Goal: Task Accomplishment & Management: Use online tool/utility

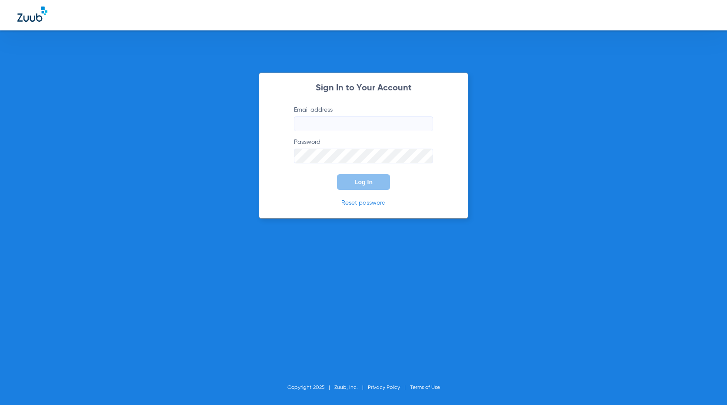
type input "[EMAIL_ADDRESS][DOMAIN_NAME]"
click at [365, 184] on span "Log In" at bounding box center [363, 182] width 18 height 7
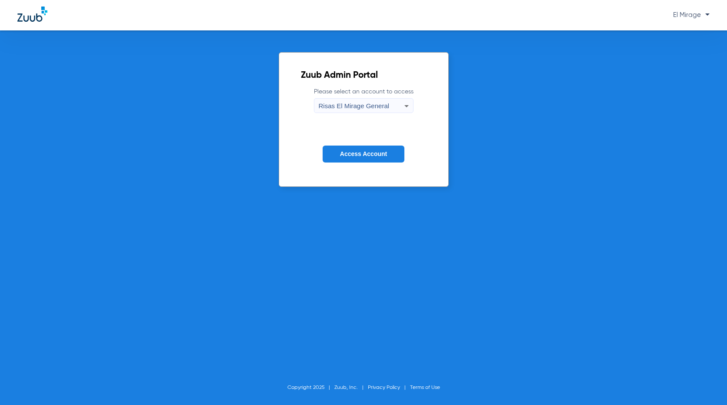
click at [365, 157] on span "Access Account" at bounding box center [363, 153] width 47 height 7
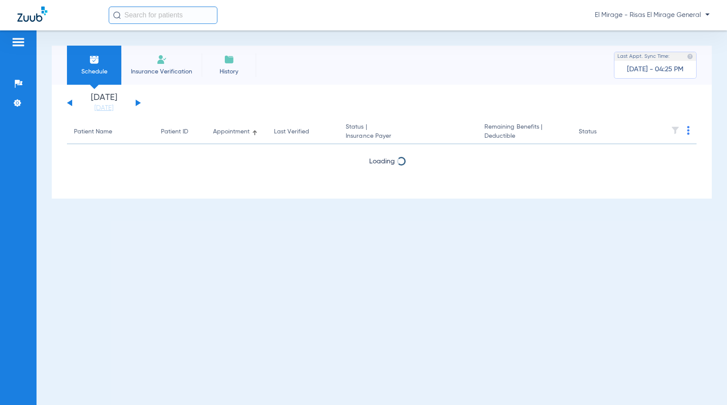
click at [146, 69] on span "Insurance Verification" at bounding box center [161, 71] width 67 height 9
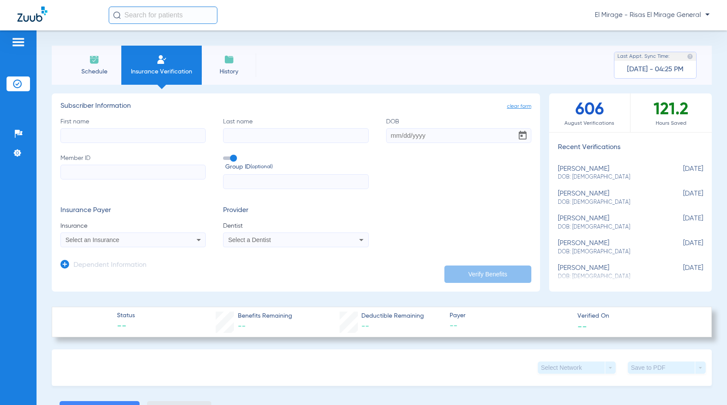
click at [123, 135] on input "First name" at bounding box center [132, 135] width 145 height 15
paste input "[PERSON_NAME]"
type input "[PERSON_NAME]"
paste input "[PERSON_NAME]"
type input "[PERSON_NAME]"
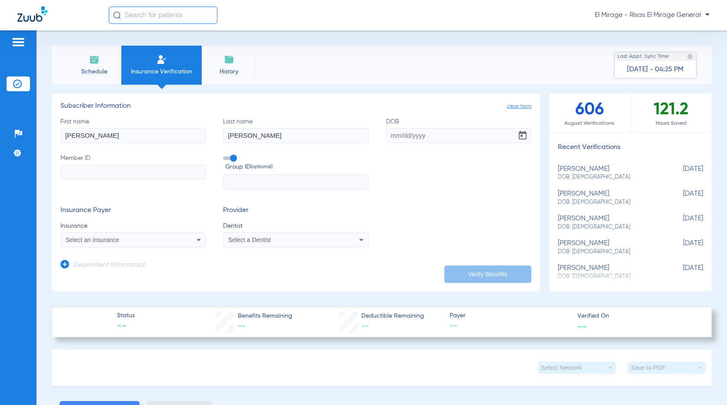
click at [406, 136] on input "DOB" at bounding box center [458, 135] width 145 height 15
drag, startPoint x: 385, startPoint y: 141, endPoint x: 389, endPoint y: 136, distance: 7.1
paste input "[DATE]"
type input "[DATE]"
click at [128, 178] on input "Member ID" at bounding box center [132, 172] width 145 height 15
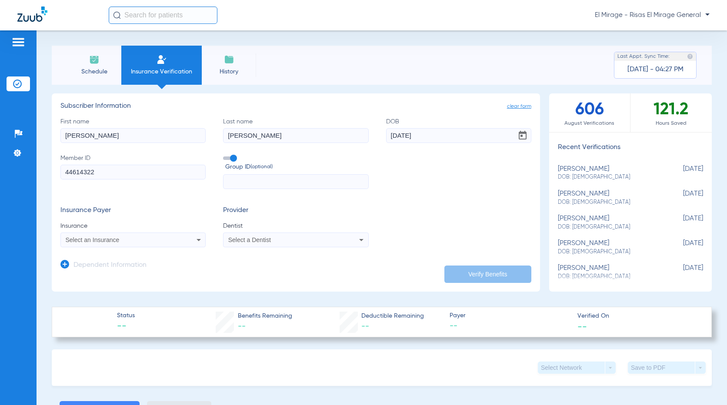
type input "44614322"
click at [156, 236] on div "Select an Insurance" at bounding box center [133, 240] width 144 height 10
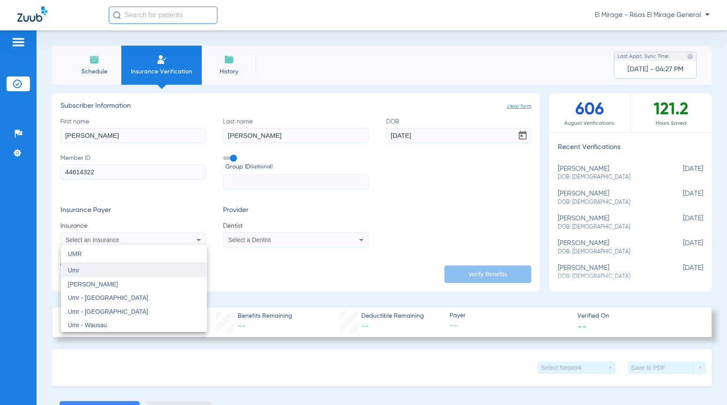
type input "UMR"
click at [80, 272] on mat-option "Umr" at bounding box center [134, 270] width 146 height 14
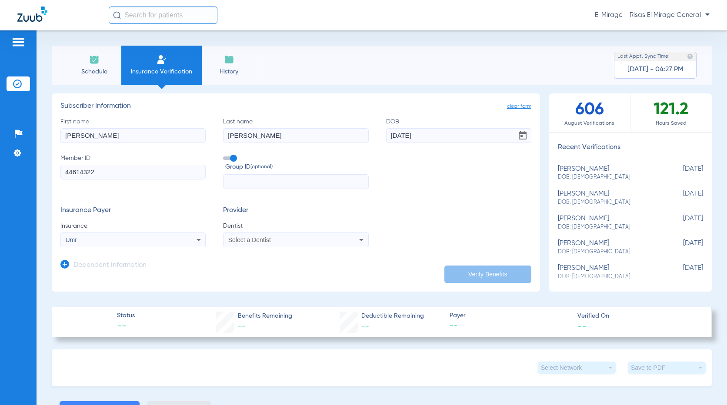
click at [288, 236] on div "Select a Dentist" at bounding box center [295, 240] width 144 height 10
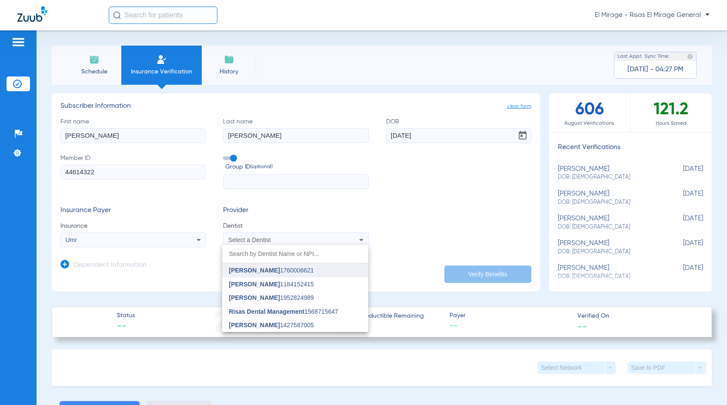
click at [271, 271] on span "[PERSON_NAME]" at bounding box center [254, 270] width 51 height 7
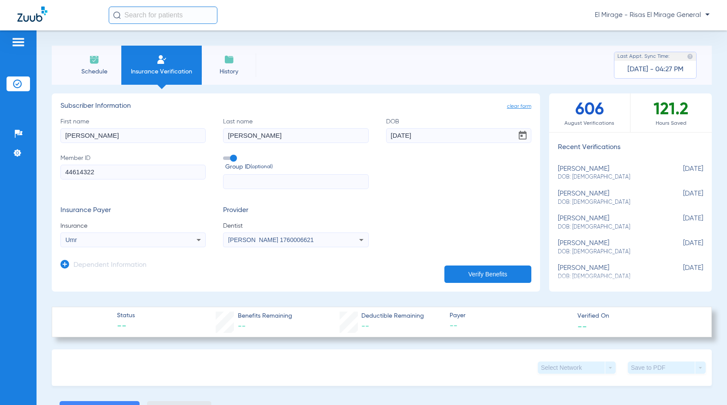
click at [486, 275] on button "Verify Benefits" at bounding box center [487, 274] width 87 height 17
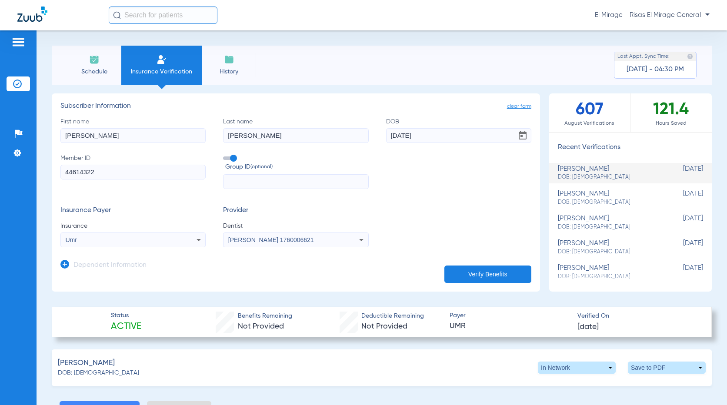
drag, startPoint x: 113, startPoint y: 172, endPoint x: 44, endPoint y: 173, distance: 68.7
click at [44, 173] on div "Schedule Insurance Verification History Last Appt. Sync Time: [DATE] - 04:30 PM…" at bounding box center [382, 217] width 690 height 375
type input "765285905"
click at [468, 270] on button "Verify Benefits" at bounding box center [487, 274] width 87 height 17
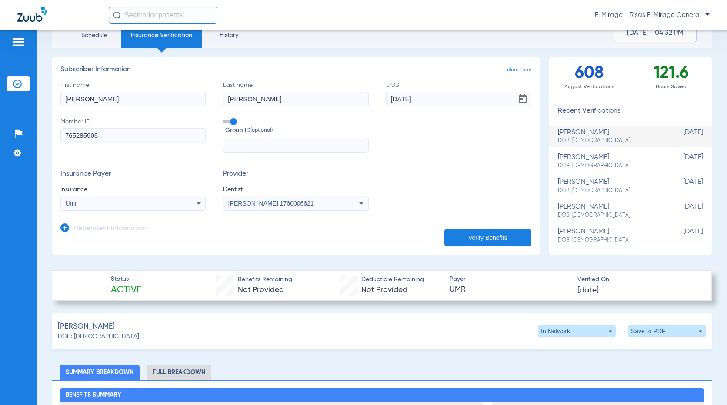
scroll to position [87, 0]
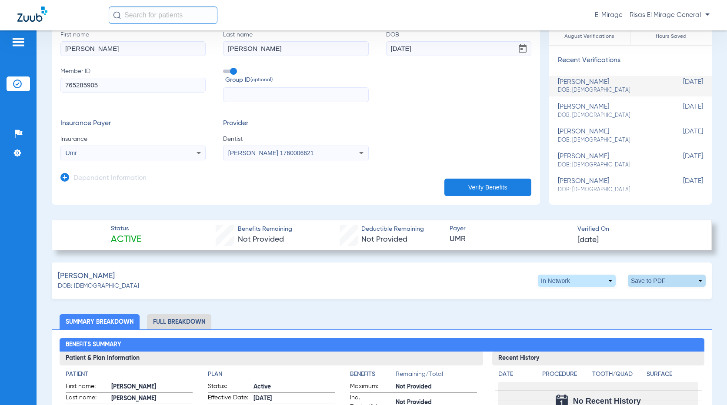
click at [646, 276] on span at bounding box center [667, 281] width 78 height 12
click at [585, 297] on span "Save to PDF" at bounding box center [595, 297] width 34 height 6
click at [658, 277] on span at bounding box center [666, 280] width 21 height 21
click at [437, 307] on div at bounding box center [363, 202] width 727 height 405
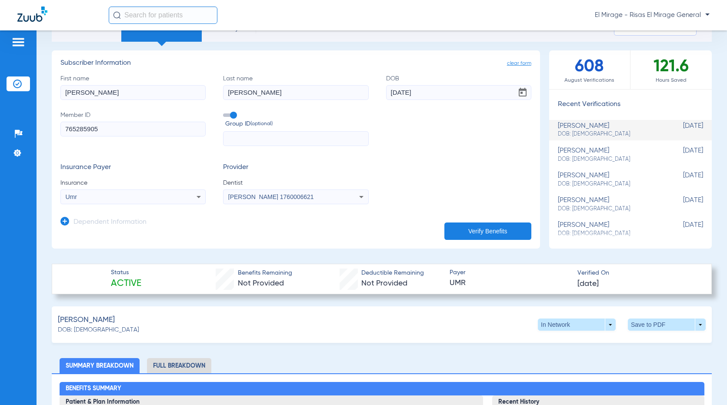
scroll to position [0, 0]
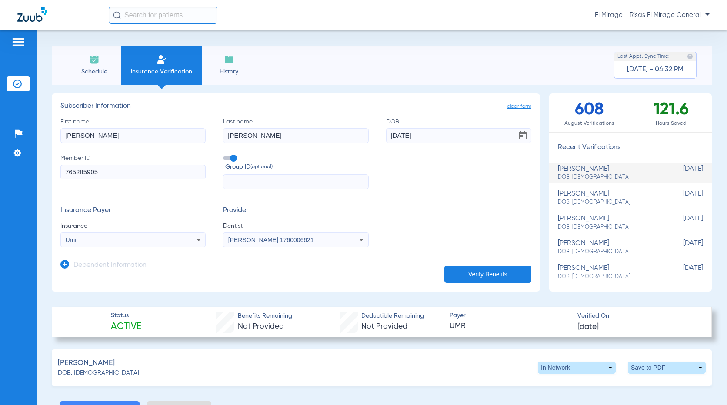
click at [311, 357] on div "[PERSON_NAME]: [DEMOGRAPHIC_DATA] In Network arrow_drop_down Save to PDF arrow_…" at bounding box center [382, 368] width 660 height 37
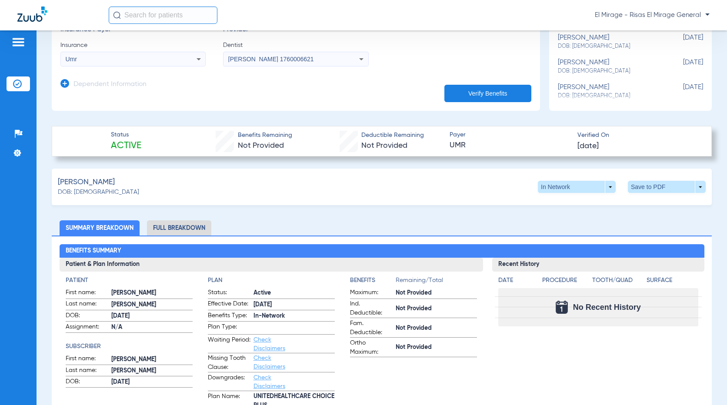
scroll to position [174, 0]
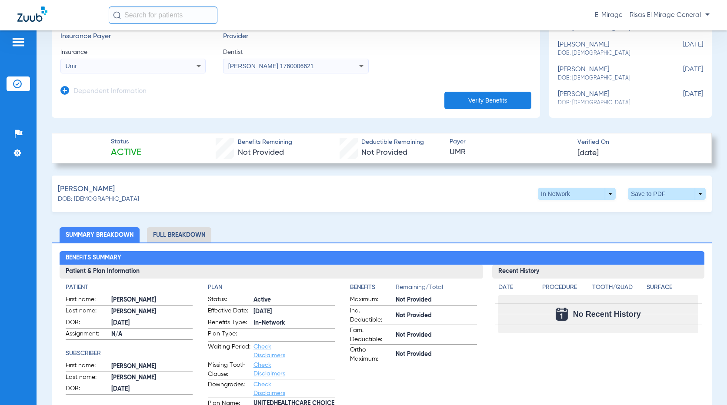
click at [169, 234] on li "Full Breakdown" at bounding box center [179, 234] width 64 height 15
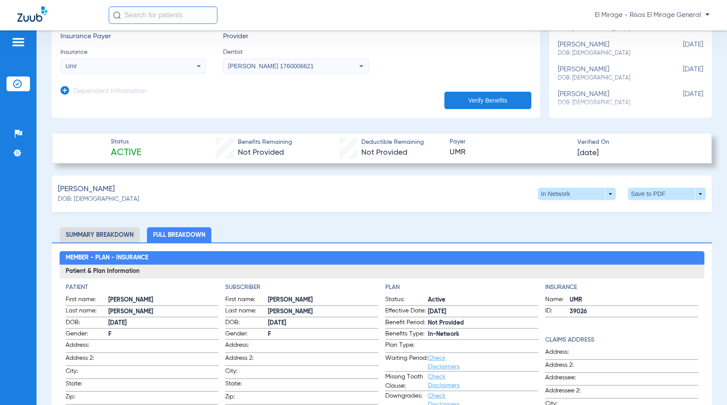
click at [87, 235] on li "Summary Breakdown" at bounding box center [100, 234] width 80 height 15
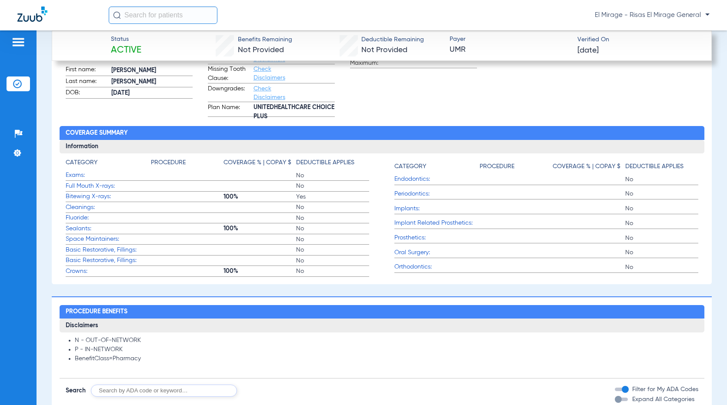
scroll to position [478, 0]
